Goal: Navigation & Orientation: Find specific page/section

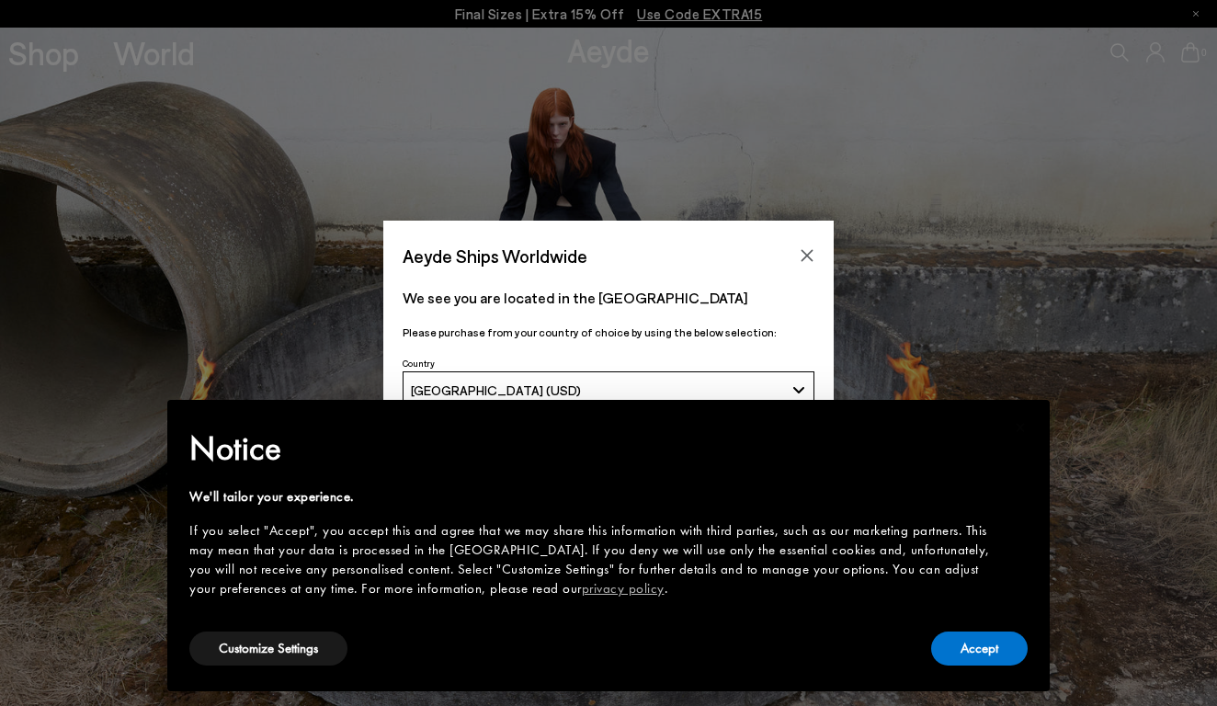
click at [43, 53] on div "Aeyde Ships Worldwide We see you are located in the United States Please purcha…" at bounding box center [608, 353] width 1217 height 706
click at [967, 633] on button "Accept" at bounding box center [979, 648] width 97 height 34
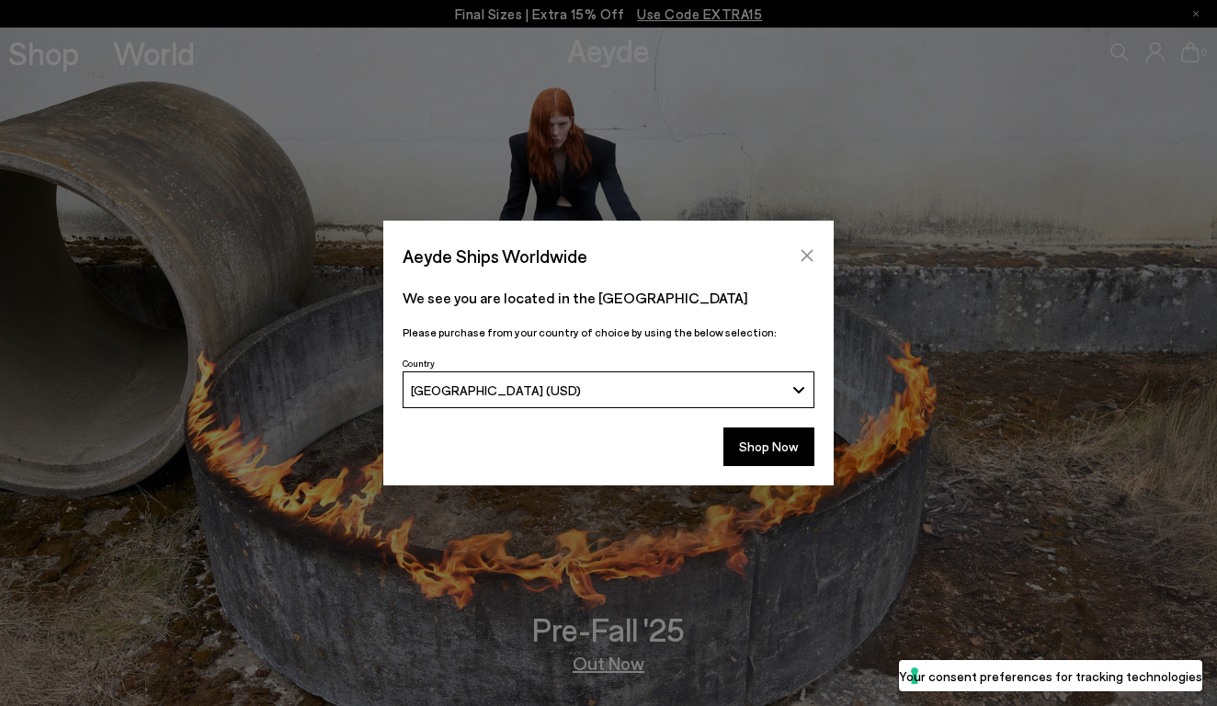
click at [809, 256] on icon "Close" at bounding box center [807, 255] width 15 height 15
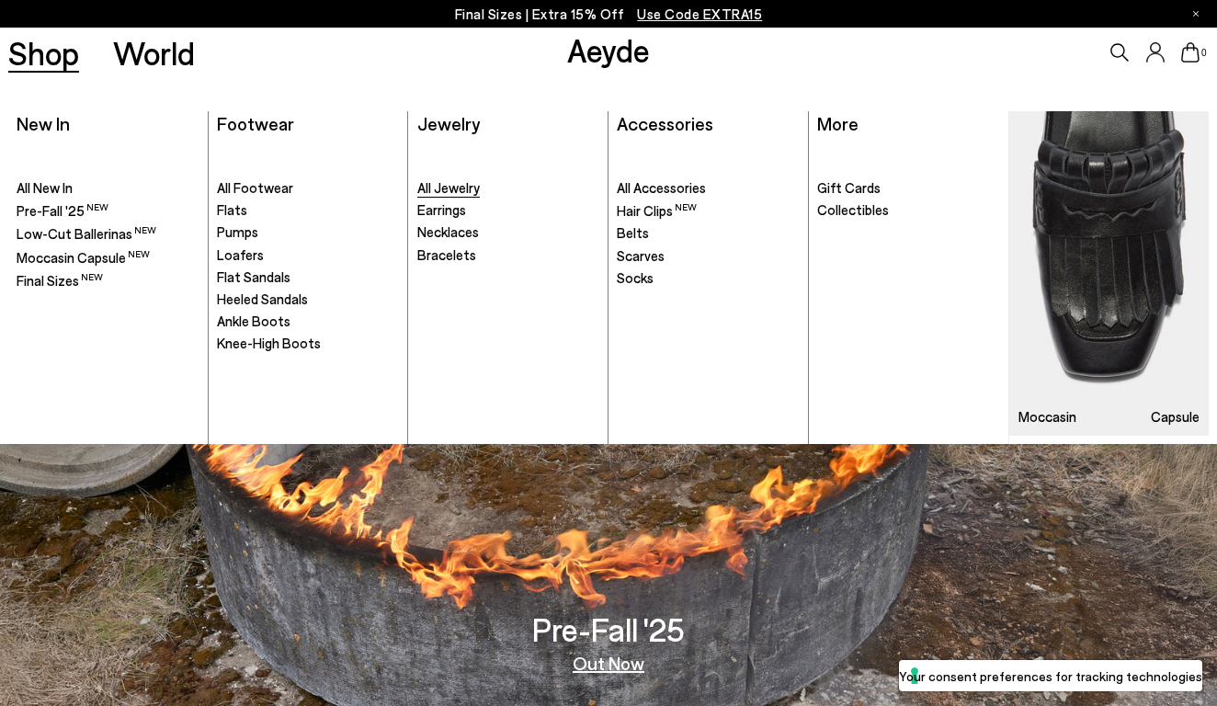
click at [426, 188] on span "All Jewelry" at bounding box center [448, 187] width 63 height 17
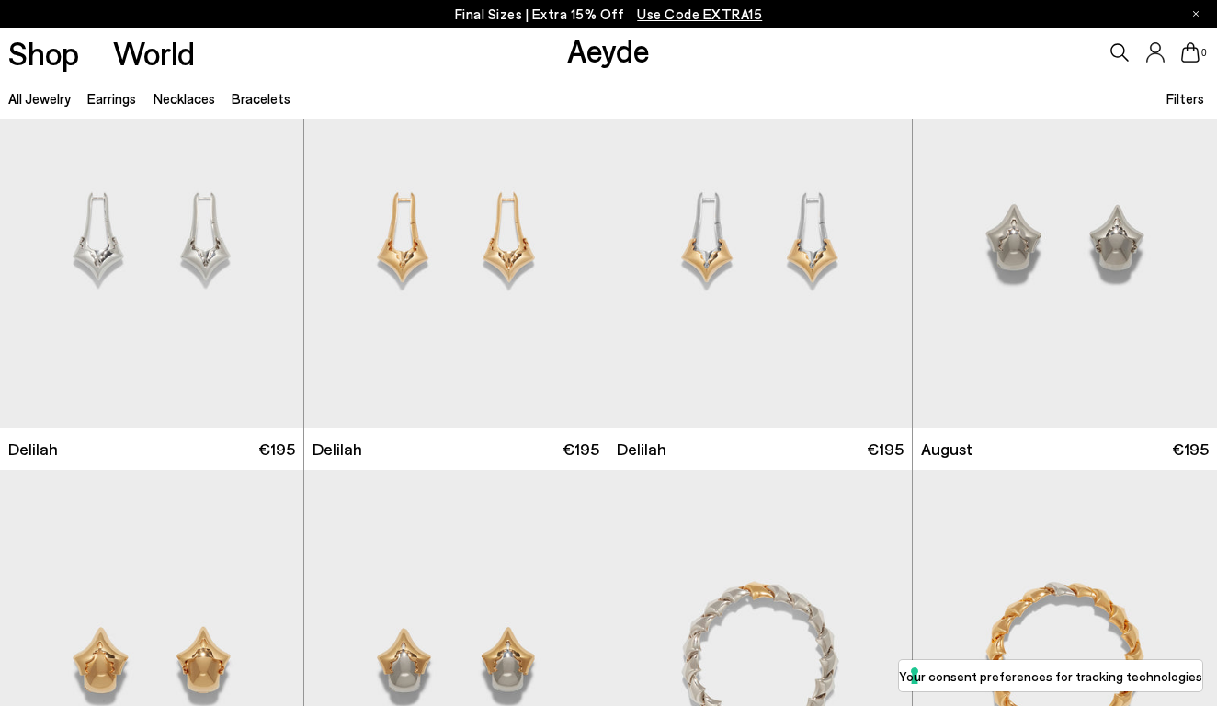
scroll to position [4389, 0]
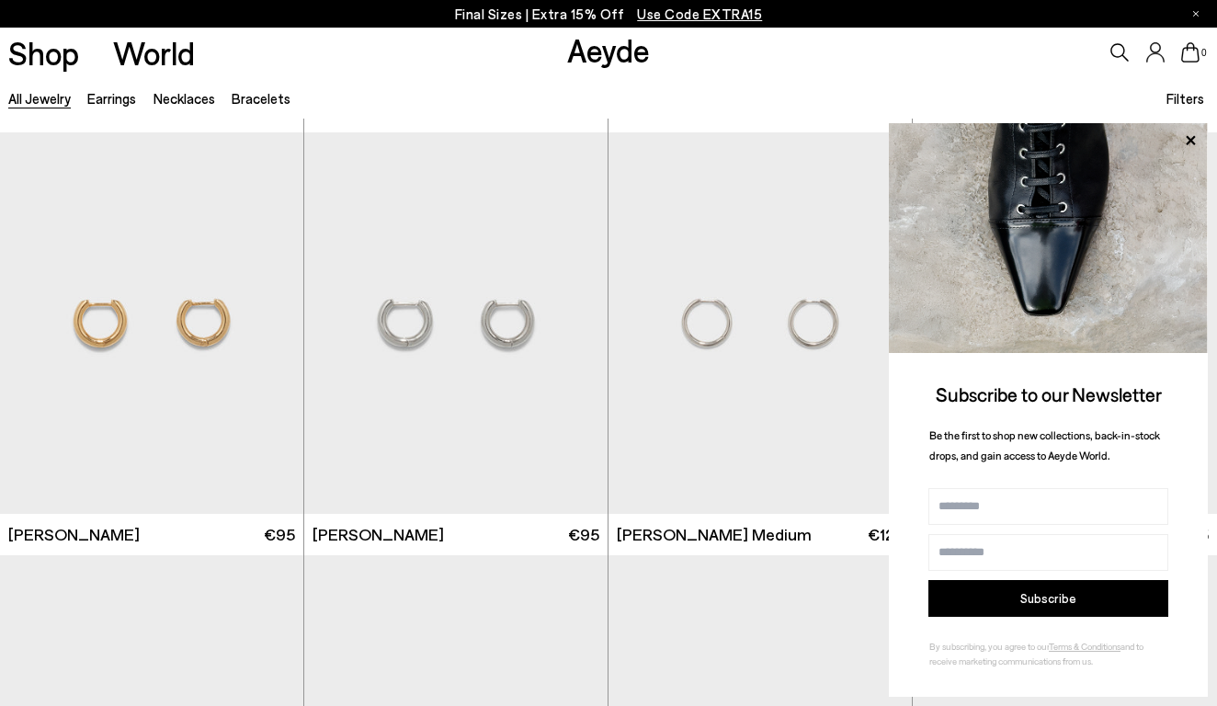
scroll to position [8481, 0]
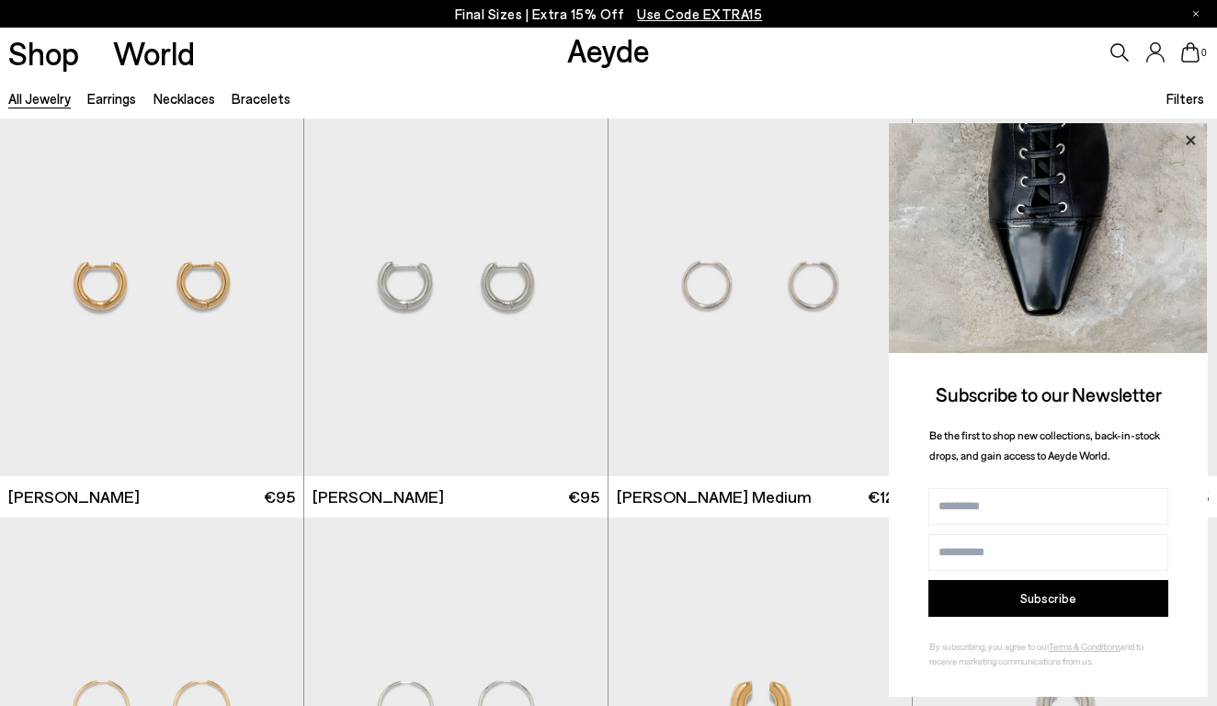
click at [1191, 135] on icon at bounding box center [1190, 141] width 24 height 24
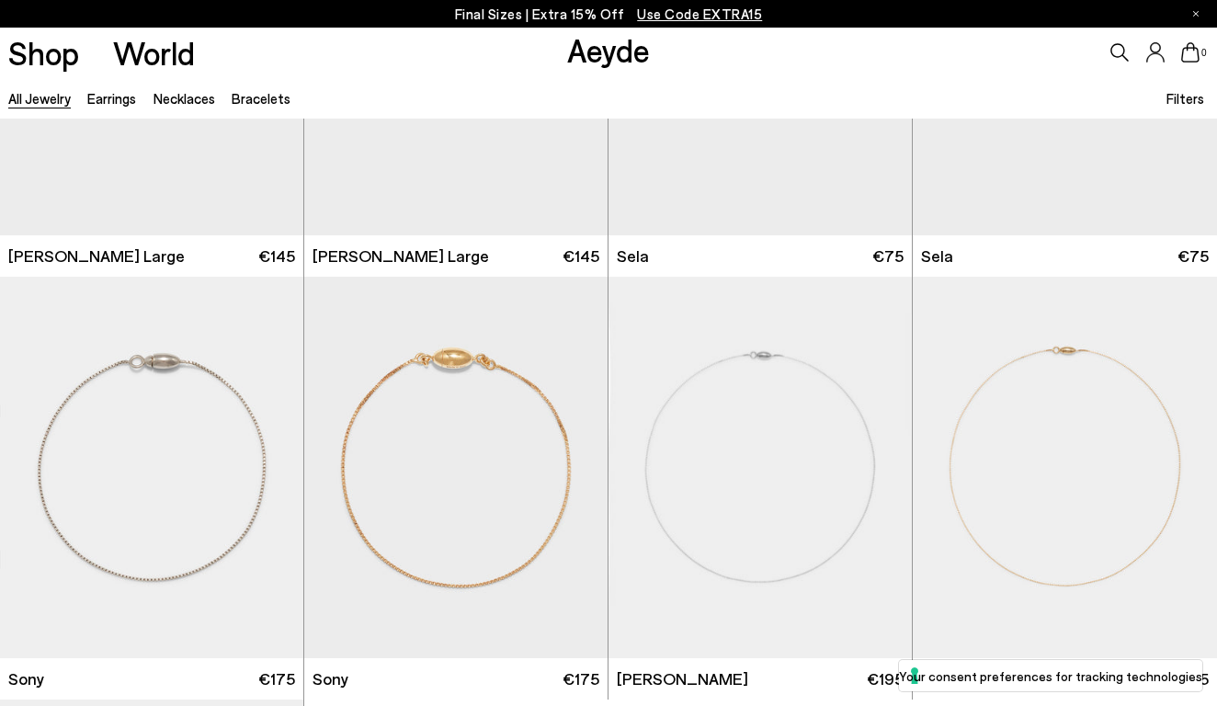
scroll to position [9078, 0]
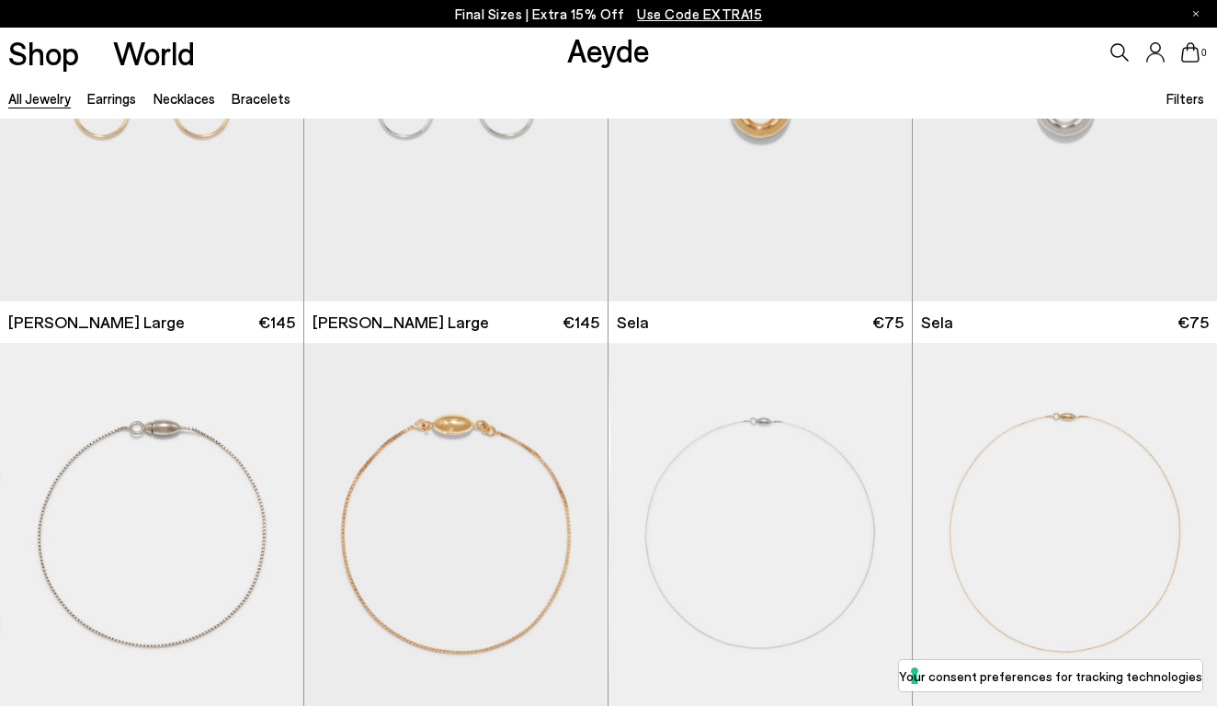
click at [49, 98] on link "All Jewelry" at bounding box center [39, 98] width 63 height 17
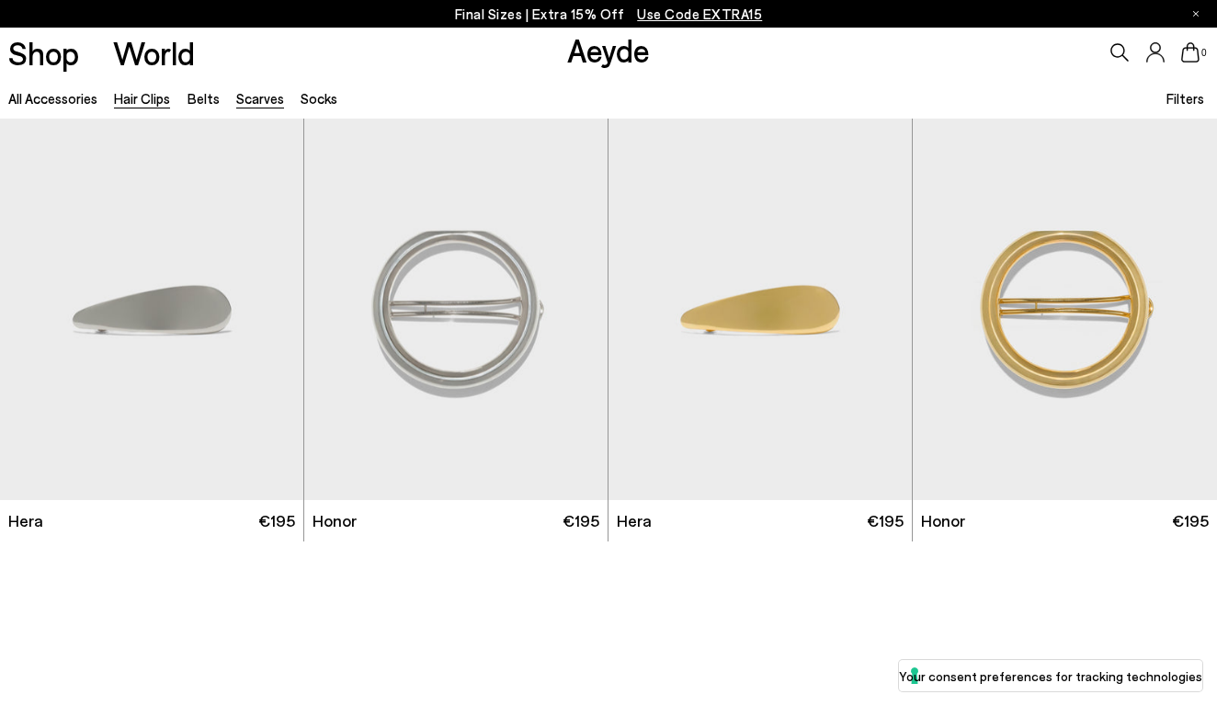
click at [257, 104] on link "Scarves" at bounding box center [260, 98] width 48 height 17
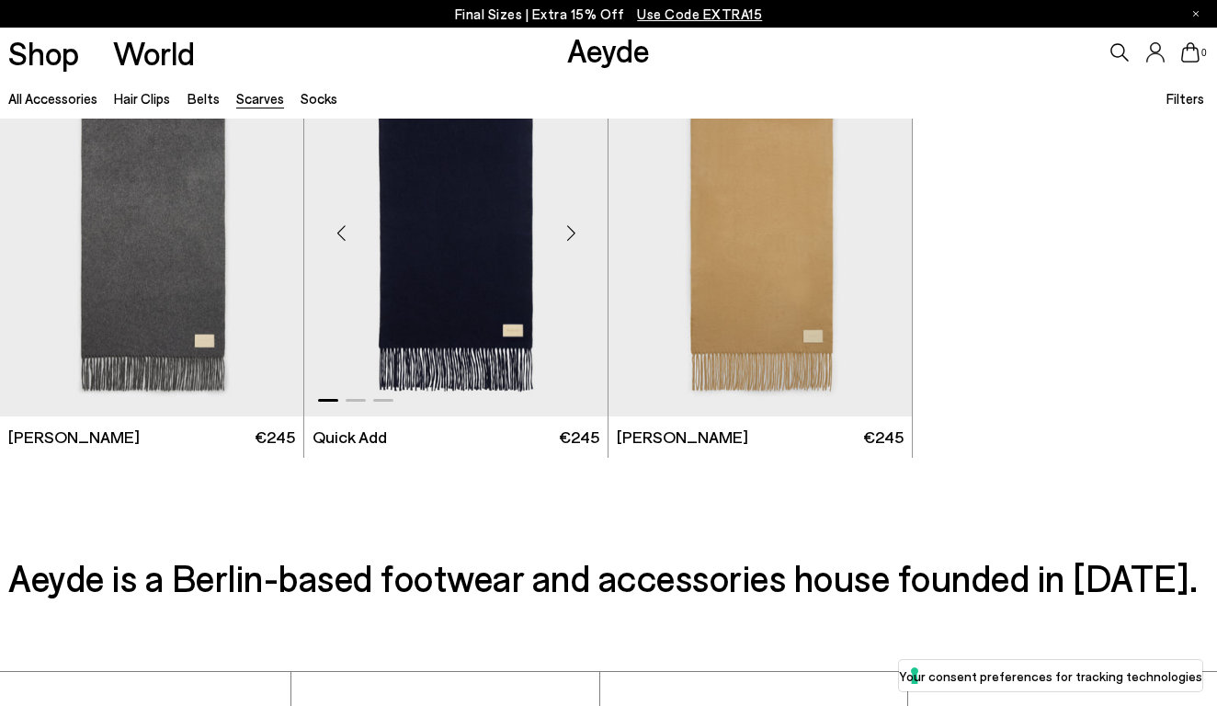
scroll to position [508, 0]
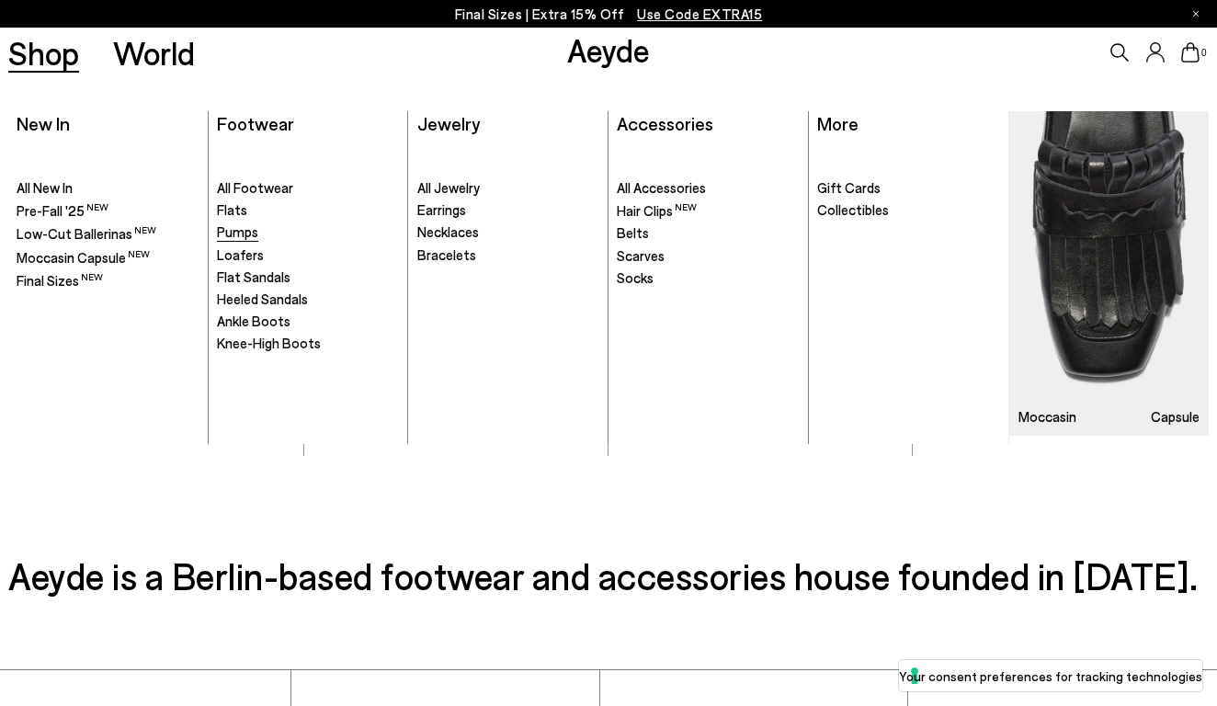
click at [243, 230] on span "Pumps" at bounding box center [237, 231] width 41 height 17
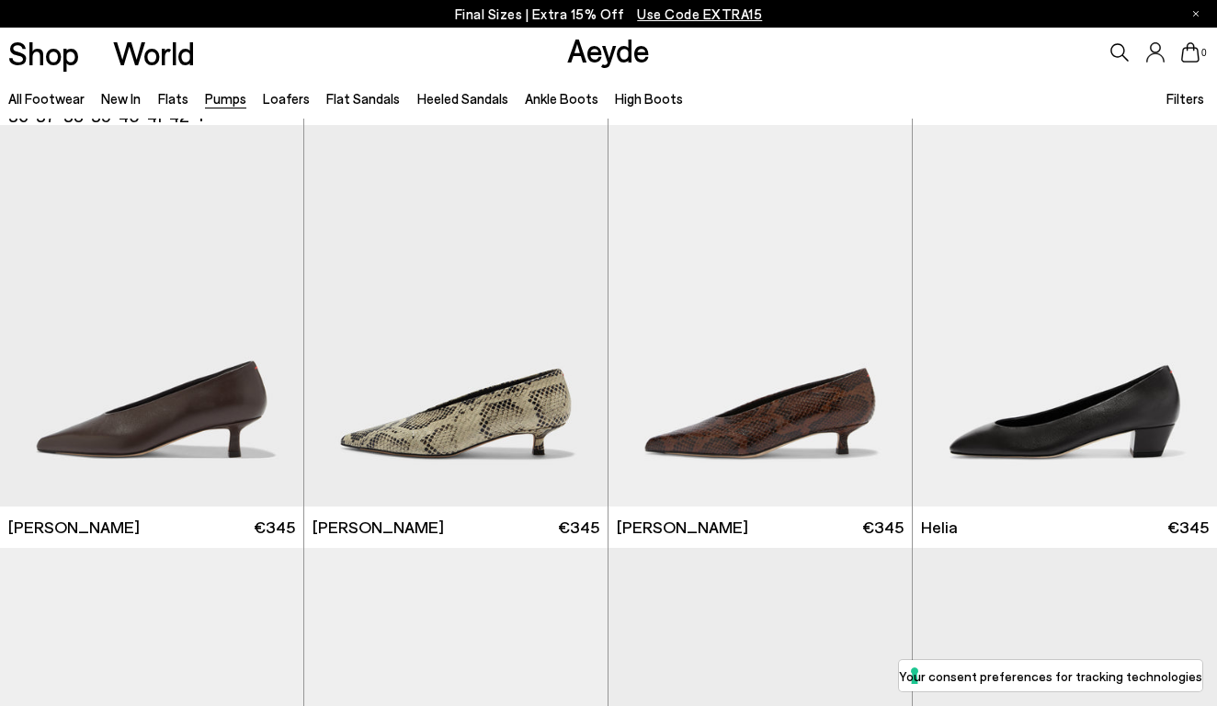
scroll to position [490, 0]
